Goal: Information Seeking & Learning: Learn about a topic

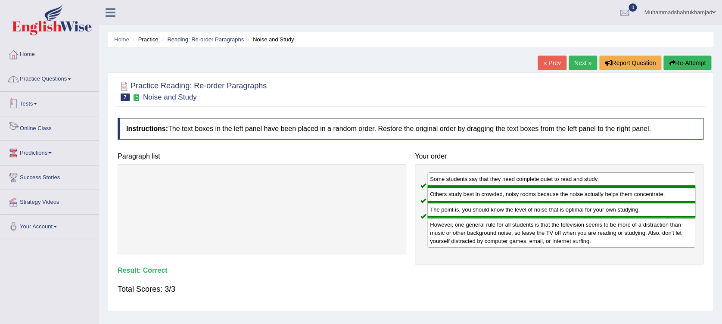
click at [58, 78] on link "Practice Questions" at bounding box center [49, 78] width 98 height 22
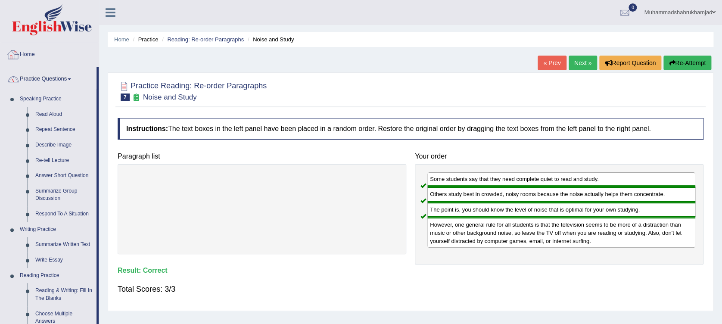
click at [31, 56] on link "Home" at bounding box center [49, 54] width 98 height 22
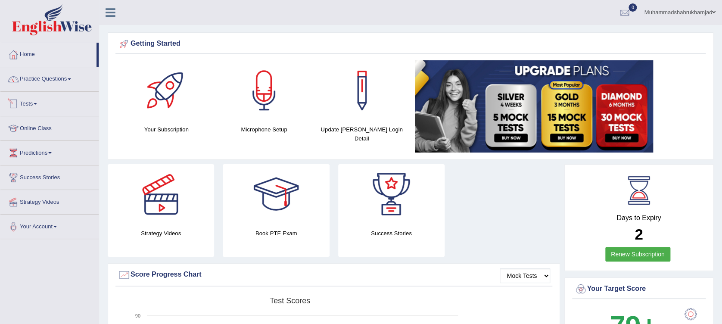
click at [31, 103] on link "Tests" at bounding box center [49, 103] width 98 height 22
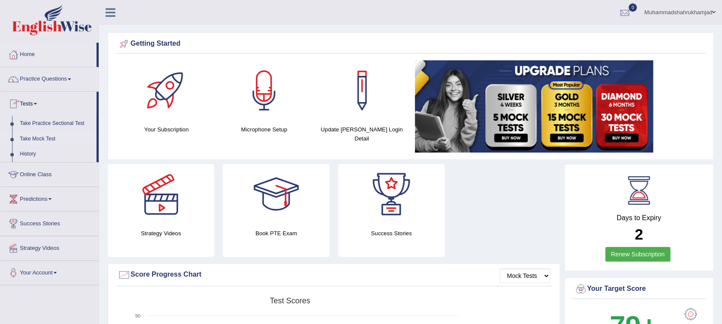
click at [40, 140] on link "Take Mock Test" at bounding box center [56, 139] width 81 height 16
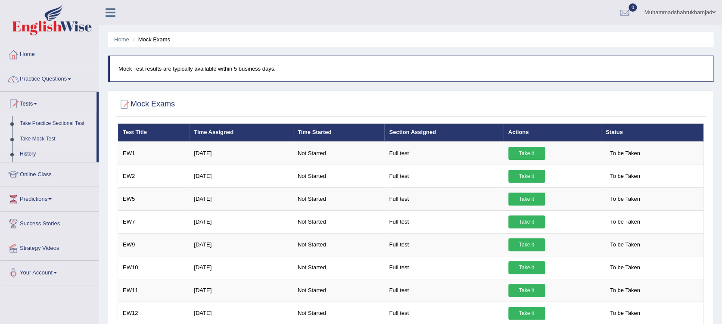
click at [46, 122] on link "Take Practice Sectional Test" at bounding box center [56, 124] width 81 height 16
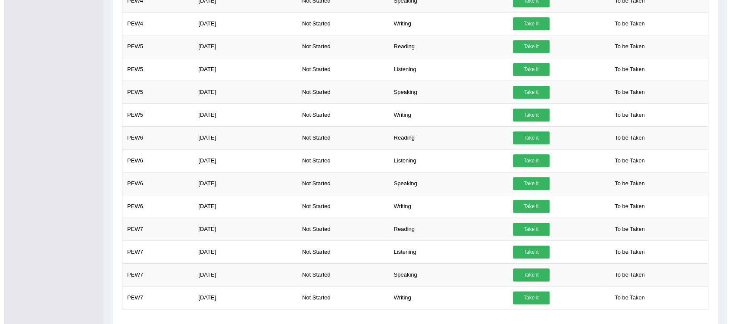
scroll to position [345, 0]
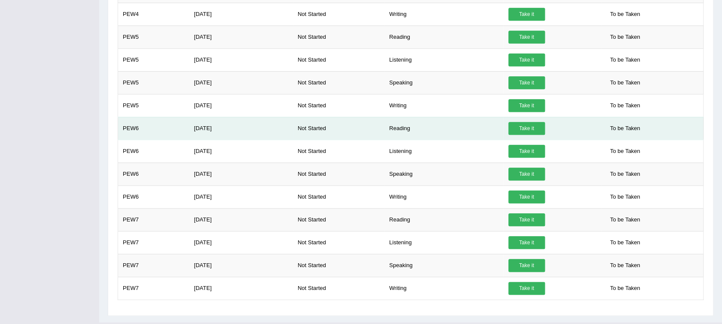
click at [525, 128] on link "Take it" at bounding box center [526, 128] width 37 height 13
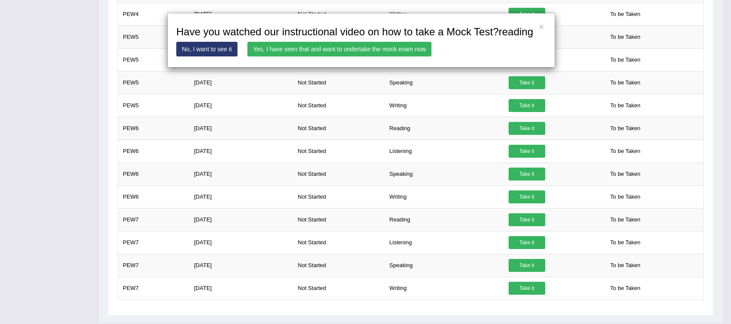
click at [352, 47] on link "Yes, I have seen that and want to undertake the mock exam now" at bounding box center [339, 49] width 184 height 15
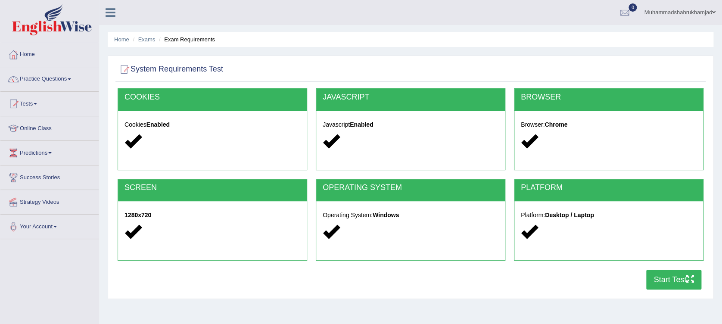
click at [663, 278] on button "Start Test" at bounding box center [673, 280] width 55 height 20
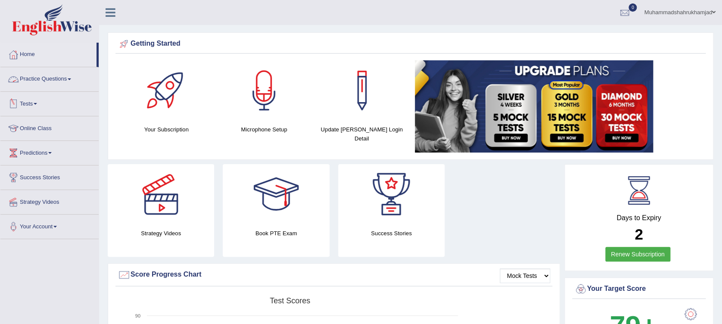
click at [39, 83] on link "Practice Questions" at bounding box center [49, 78] width 98 height 22
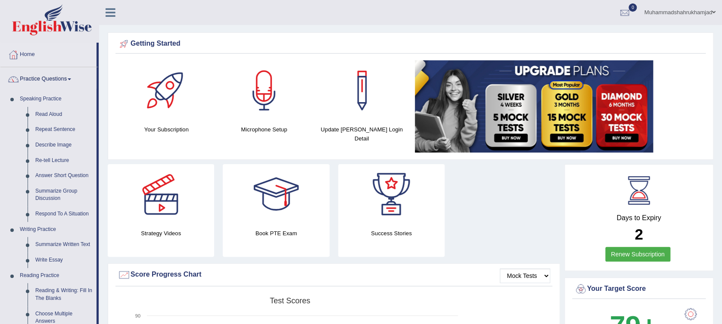
click at [55, 74] on link "Practice Questions" at bounding box center [48, 78] width 96 height 22
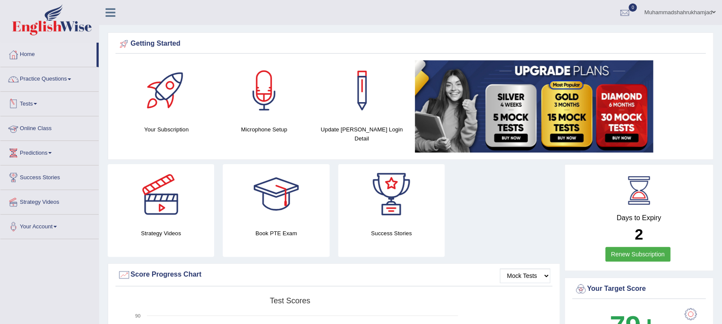
click at [32, 99] on link "Tests" at bounding box center [49, 103] width 98 height 22
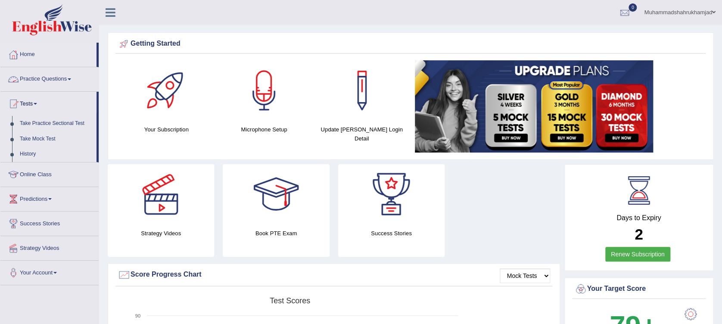
click at [47, 82] on link "Practice Questions" at bounding box center [49, 78] width 98 height 22
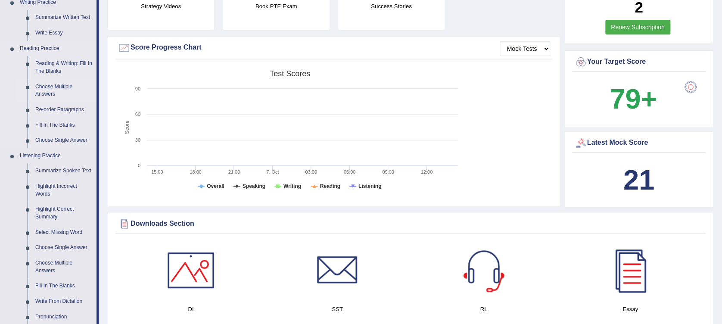
scroll to position [230, 0]
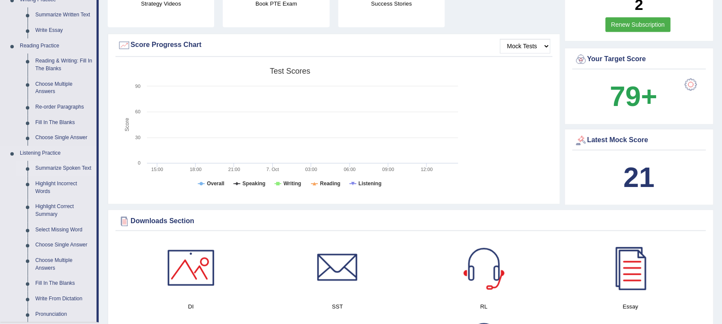
click at [68, 170] on link "Summarize Spoken Text" at bounding box center [63, 169] width 65 height 16
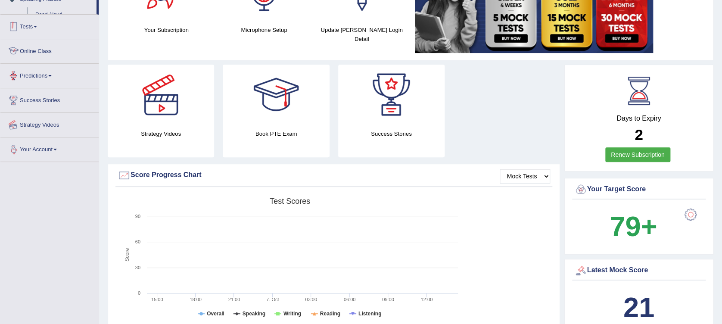
scroll to position [131, 0]
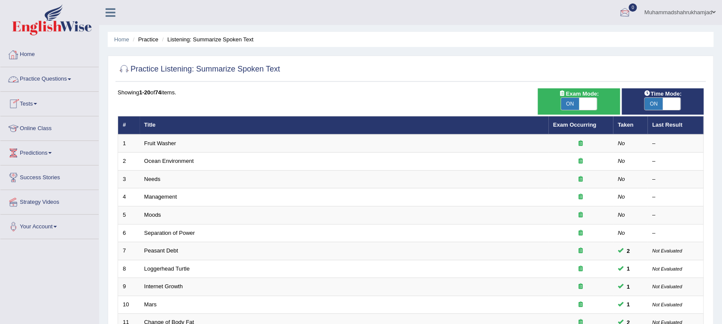
click at [624, 11] on div at bounding box center [624, 12] width 13 height 13
click at [620, 13] on div at bounding box center [624, 12] width 13 height 13
click at [561, 35] on link "PEW6 [DATE] Exam evaluated" at bounding box center [572, 39] width 119 height 18
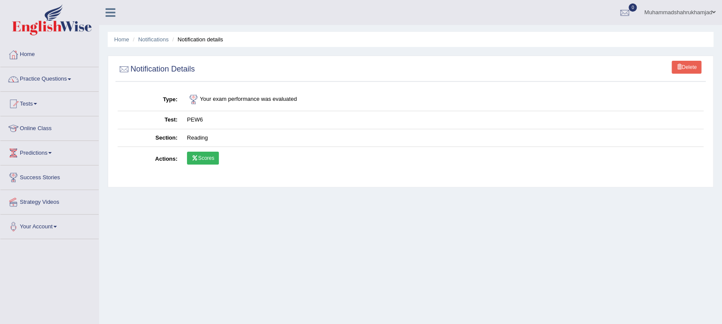
click at [205, 160] on link "Scores" at bounding box center [203, 158] width 32 height 13
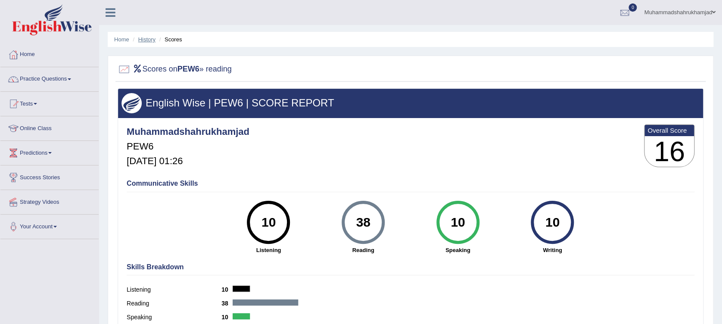
click at [149, 38] on link "History" at bounding box center [146, 39] width 17 height 6
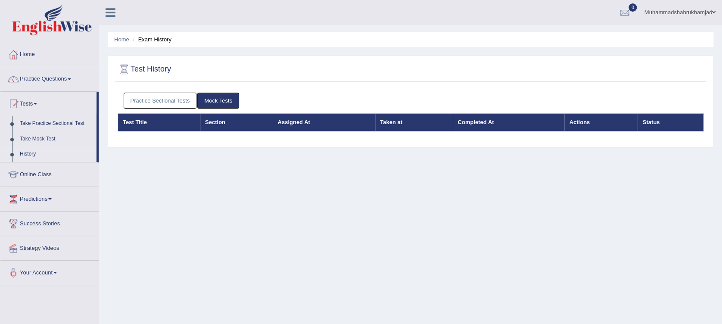
click at [182, 100] on link "Practice Sectional Tests" at bounding box center [160, 101] width 73 height 16
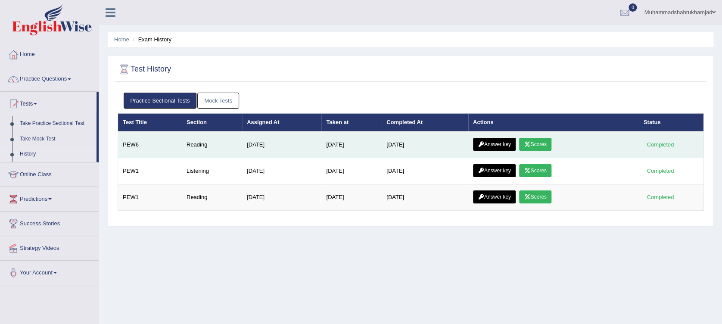
click at [482, 144] on icon at bounding box center [481, 144] width 6 height 5
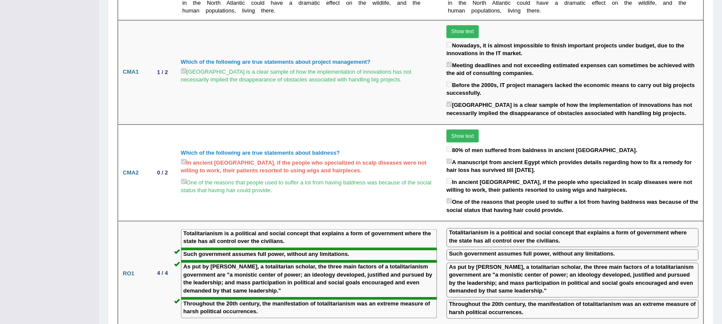
scroll to position [679, 0]
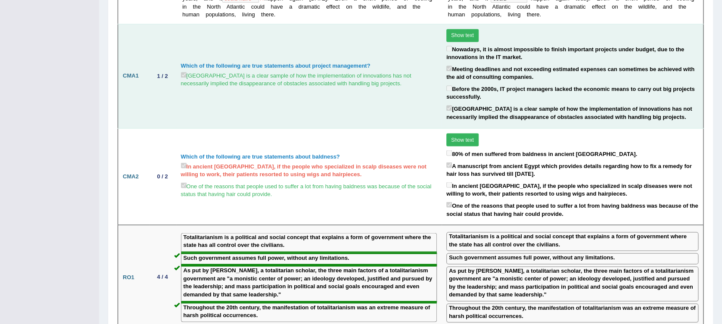
click at [454, 29] on button "Show text" at bounding box center [462, 35] width 32 height 13
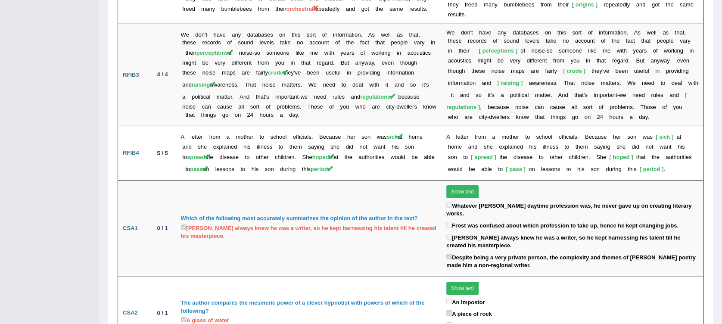
scroll to position [1365, 0]
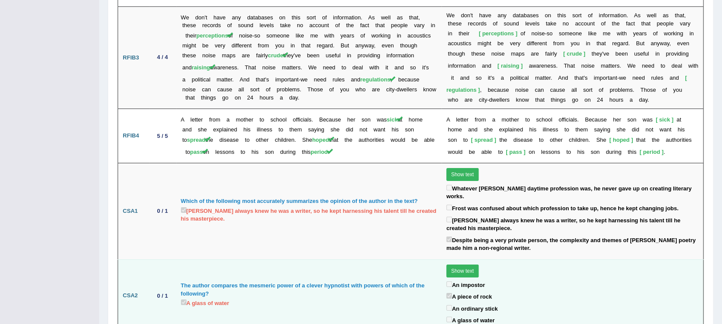
click at [467, 291] on label "A piece of rock" at bounding box center [469, 296] width 46 height 10
click at [473, 315] on label "A glass of water" at bounding box center [470, 320] width 48 height 10
click at [485, 291] on label "A piece of rock" at bounding box center [469, 296] width 46 height 10
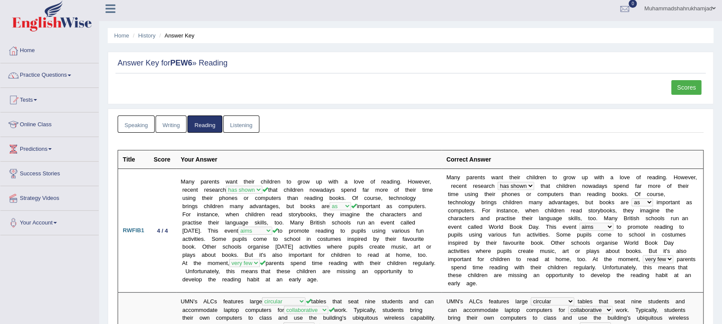
scroll to position [0, 0]
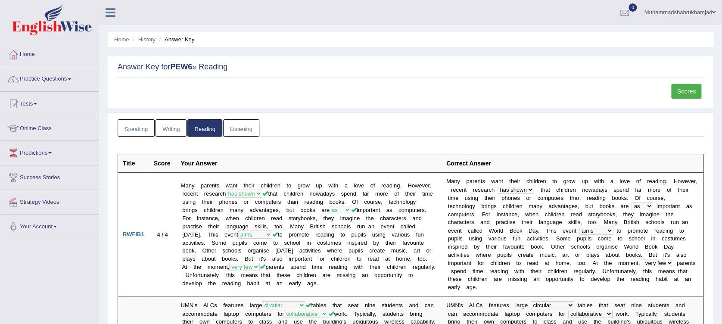
click at [680, 93] on link "Scores" at bounding box center [686, 91] width 30 height 15
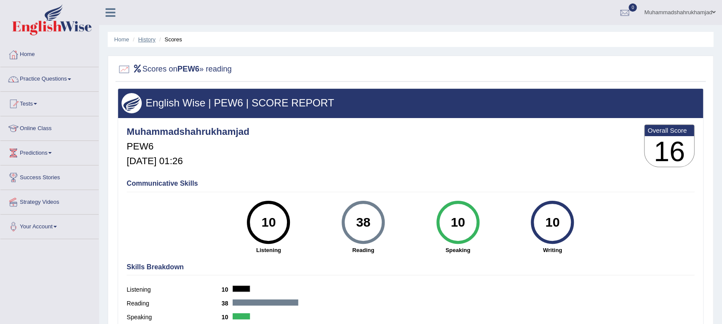
click at [138, 36] on link "History" at bounding box center [146, 39] width 17 height 6
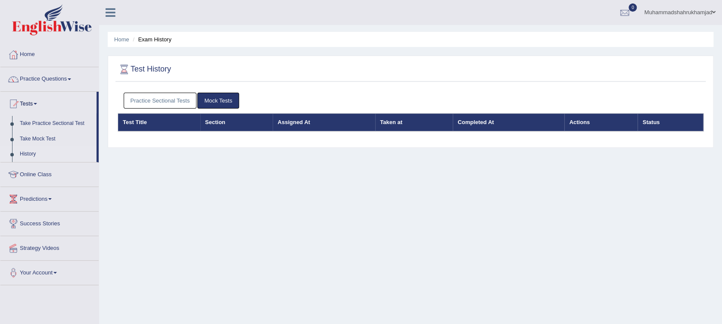
click at [158, 105] on link "Practice Sectional Tests" at bounding box center [160, 101] width 73 height 16
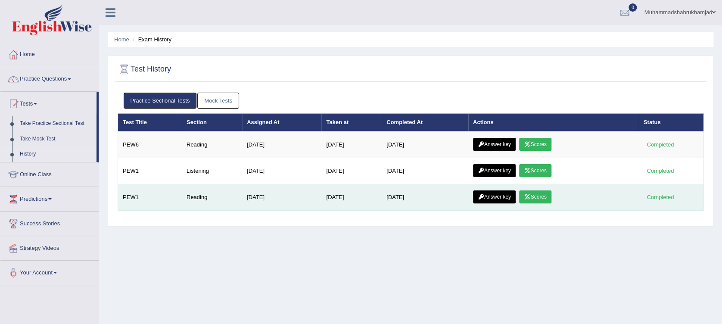
click at [543, 196] on link "Scores" at bounding box center [535, 196] width 32 height 13
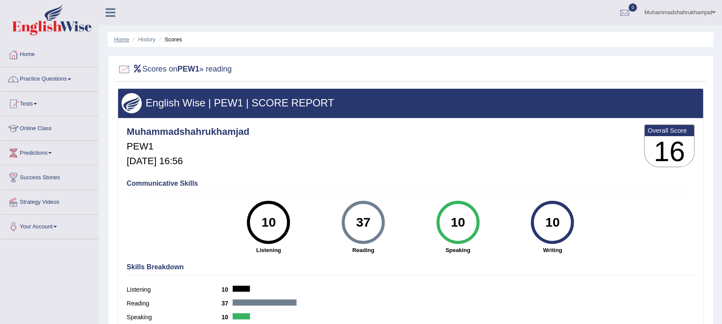
click at [118, 40] on link "Home" at bounding box center [121, 39] width 15 height 6
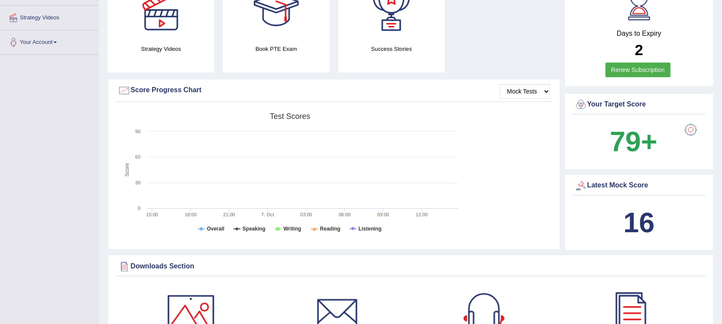
scroll to position [41, 0]
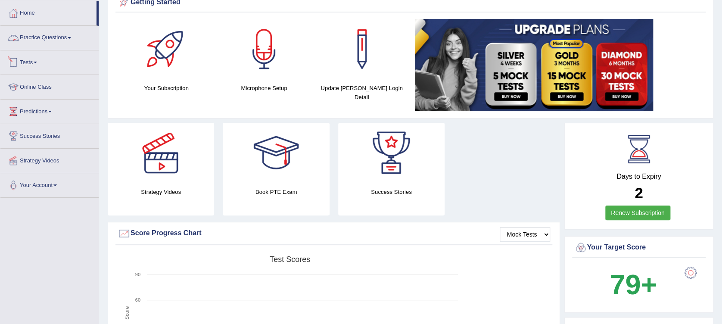
click at [36, 59] on link "Tests" at bounding box center [49, 61] width 98 height 22
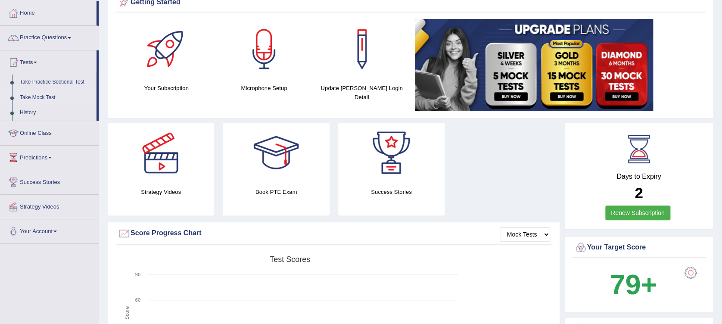
click at [31, 96] on link "Take Mock Test" at bounding box center [56, 98] width 81 height 16
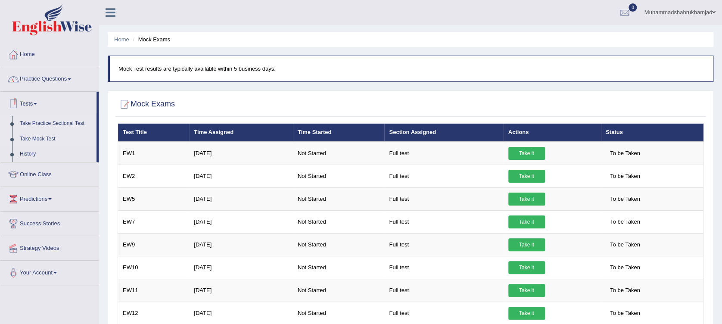
click at [44, 121] on link "Take Practice Sectional Test" at bounding box center [56, 124] width 81 height 16
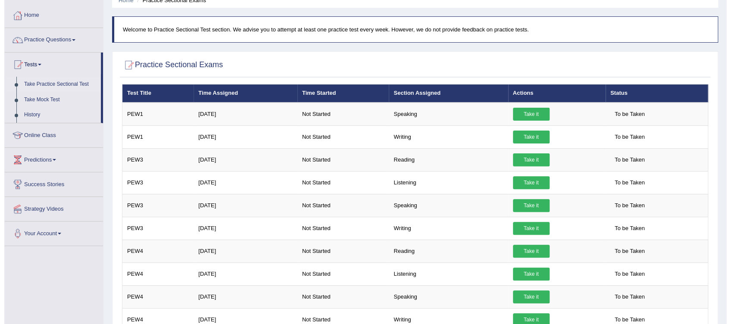
scroll to position [40, 0]
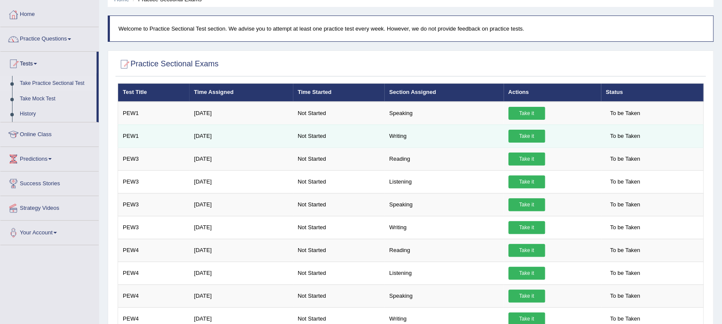
click at [529, 134] on link "Take it" at bounding box center [526, 136] width 37 height 13
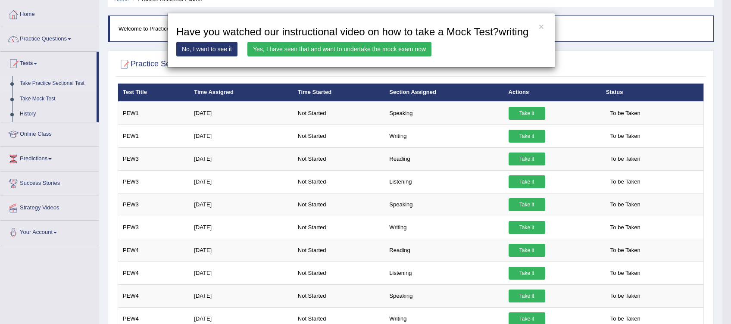
click at [324, 44] on link "Yes, I have seen that and want to undertake the mock exam now" at bounding box center [339, 49] width 184 height 15
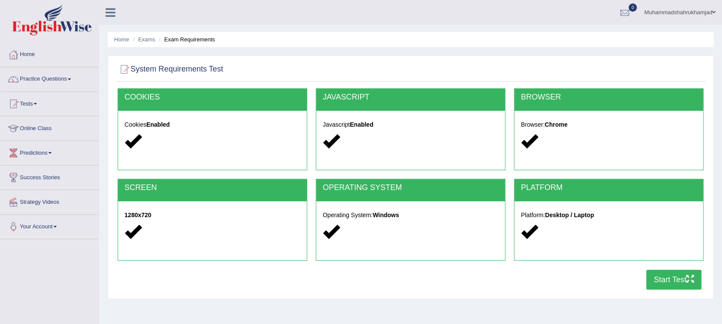
click at [682, 279] on button "Start Test" at bounding box center [673, 280] width 55 height 20
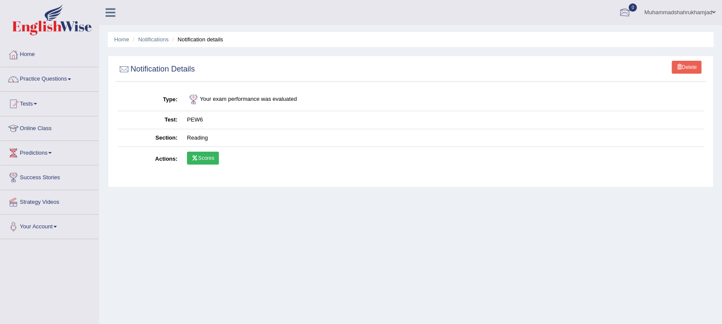
click at [624, 14] on div at bounding box center [624, 12] width 13 height 13
